Goal: Task Accomplishment & Management: Manage account settings

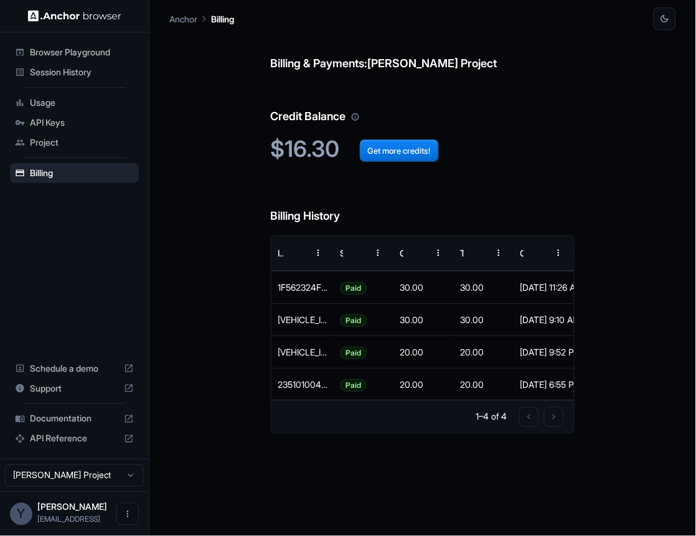
click at [68, 74] on span "Session History" at bounding box center [82, 72] width 104 height 12
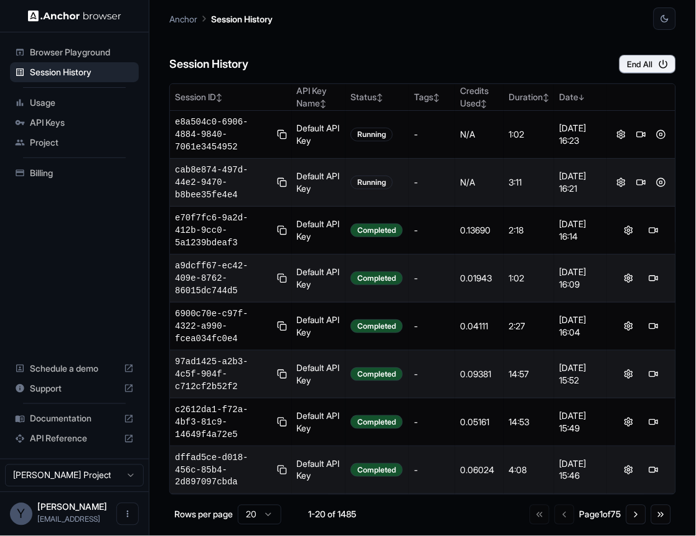
click at [45, 97] on span "Usage" at bounding box center [82, 103] width 104 height 12
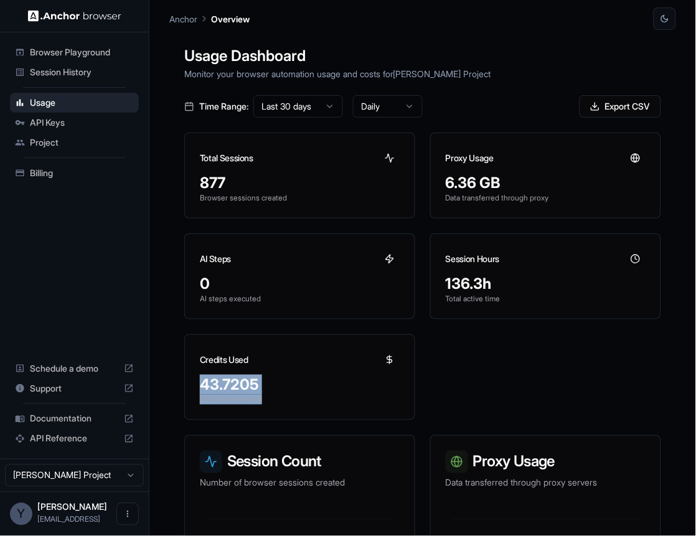
drag, startPoint x: 284, startPoint y: 392, endPoint x: 276, endPoint y: 364, distance: 28.6
click at [276, 364] on div "Credits Used 43.7205 Total cost incurred" at bounding box center [299, 377] width 231 height 86
click at [277, 365] on div "Credits Used" at bounding box center [300, 355] width 230 height 40
drag, startPoint x: 300, startPoint y: 404, endPoint x: 288, endPoint y: 374, distance: 33.0
click at [288, 377] on div "43.7205 Total cost incurred" at bounding box center [300, 397] width 230 height 45
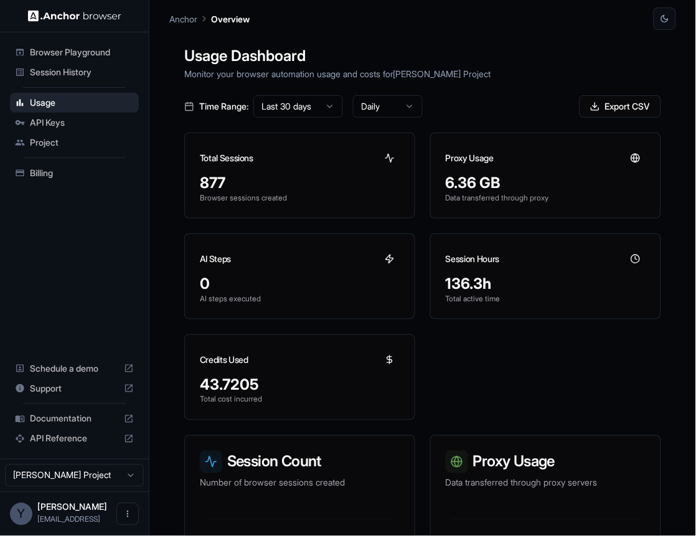
click at [288, 374] on div "Credits Used" at bounding box center [300, 355] width 230 height 40
drag, startPoint x: 288, startPoint y: 374, endPoint x: 289, endPoint y: 387, distance: 13.1
click at [289, 387] on div "Credits Used 43.7205 Total cost incurred" at bounding box center [299, 377] width 231 height 86
click at [289, 387] on div "43.7205" at bounding box center [300, 385] width 200 height 20
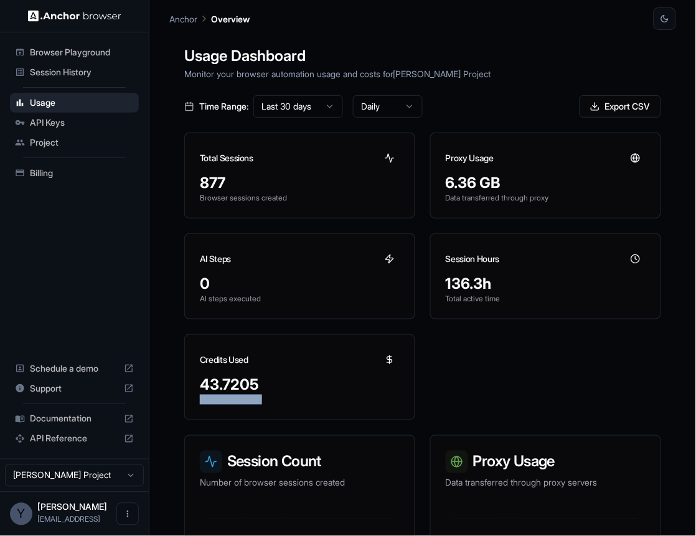
click at [281, 372] on div "Credits Used 43.7205 Total cost incurred" at bounding box center [299, 377] width 231 height 86
click at [281, 371] on div "Credits Used" at bounding box center [300, 355] width 230 height 40
drag, startPoint x: 518, startPoint y: 295, endPoint x: 493, endPoint y: 272, distance: 34.4
click at [497, 275] on div "136.3h Total active time" at bounding box center [546, 296] width 230 height 45
click at [493, 272] on div "Session Hours" at bounding box center [546, 254] width 230 height 40
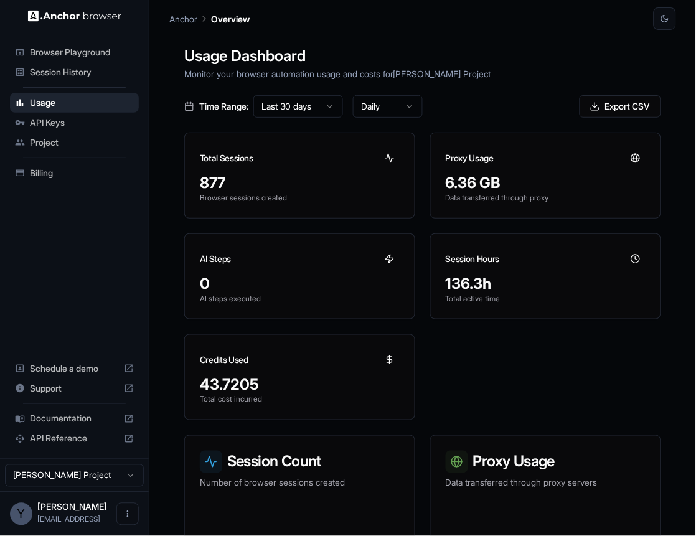
click at [493, 272] on div "Session Hours" at bounding box center [546, 254] width 230 height 40
drag, startPoint x: 493, startPoint y: 272, endPoint x: 540, endPoint y: 293, distance: 52.1
click at [540, 293] on div "Session Hours 136.3h Total active time" at bounding box center [545, 277] width 231 height 86
click at [540, 294] on p "Total active time" at bounding box center [546, 299] width 200 height 10
drag, startPoint x: 540, startPoint y: 293, endPoint x: 513, endPoint y: 267, distance: 38.3
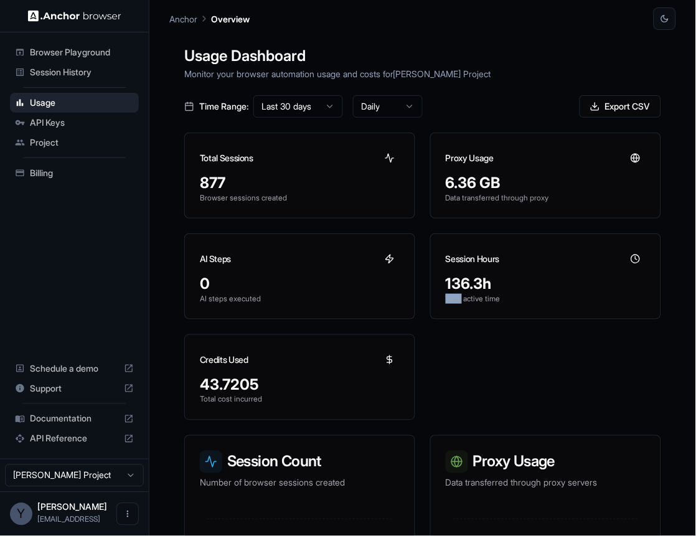
click at [514, 269] on div "Session Hours 136.3h Total active time" at bounding box center [545, 277] width 231 height 86
click at [513, 267] on div "Session Hours" at bounding box center [546, 254] width 230 height 40
drag, startPoint x: 616, startPoint y: 217, endPoint x: 470, endPoint y: 162, distance: 155.7
click at [470, 162] on div "Proxy Usage 6.36 GB Data transferred through proxy" at bounding box center [545, 176] width 231 height 86
click at [470, 162] on h3 "Proxy Usage" at bounding box center [470, 158] width 48 height 12
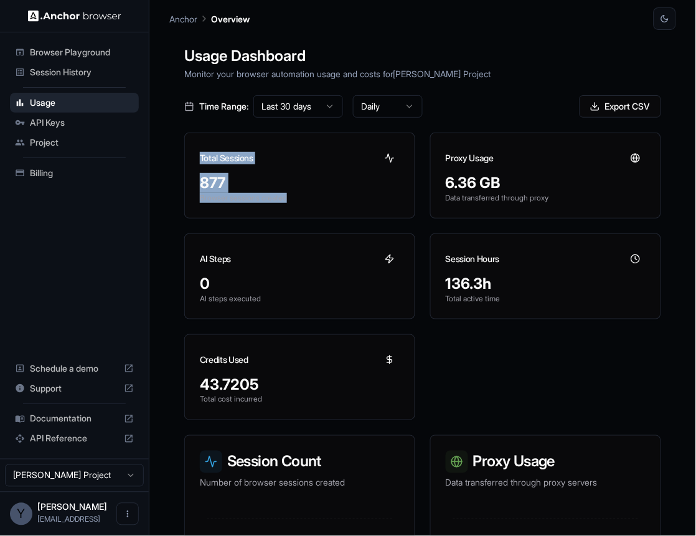
drag, startPoint x: 199, startPoint y: 146, endPoint x: 311, endPoint y: 222, distance: 135.4
click at [310, 222] on div "Total Sessions 877 Browser sessions created Proxy Usage 6.36 GB Data transferre…" at bounding box center [422, 277] width 477 height 288
click at [311, 222] on div "Total Sessions 877 Browser sessions created Proxy Usage 6.36 GB Data transferre…" at bounding box center [422, 277] width 477 height 288
click at [67, 70] on span "Session History" at bounding box center [82, 72] width 104 height 12
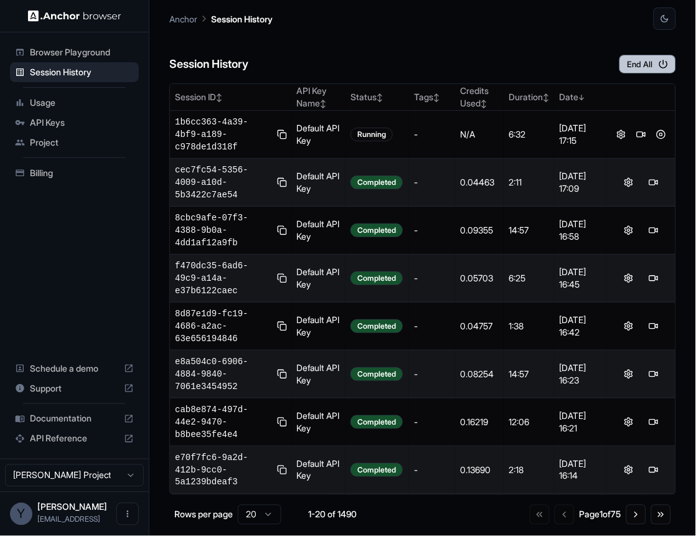
click at [644, 59] on button "End All" at bounding box center [648, 64] width 57 height 19
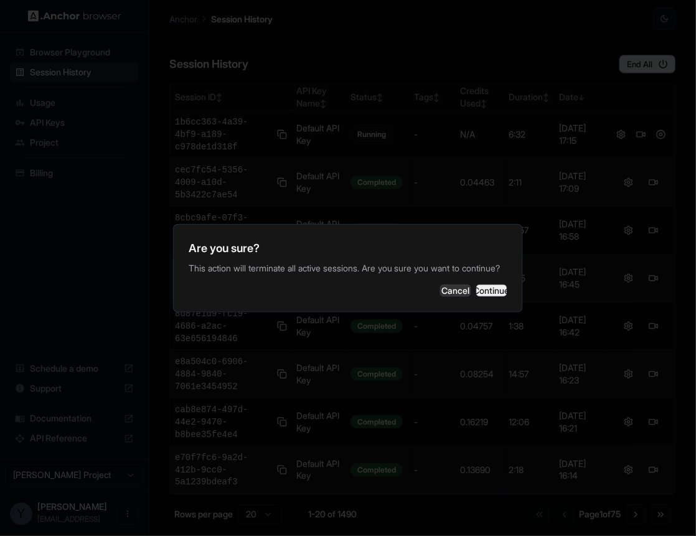
click at [476, 289] on button "Continue" at bounding box center [491, 291] width 31 height 12
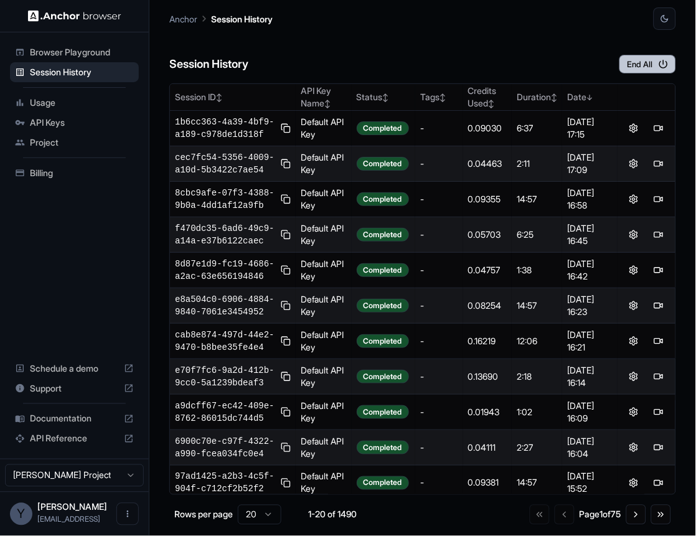
click at [645, 58] on button "End All" at bounding box center [648, 64] width 57 height 19
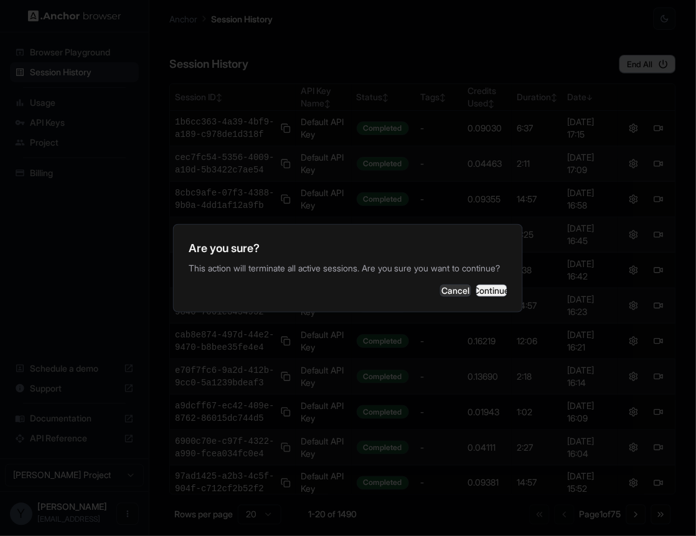
click at [486, 295] on button "Continue" at bounding box center [491, 291] width 31 height 12
